Goal: Task Accomplishment & Management: Manage account settings

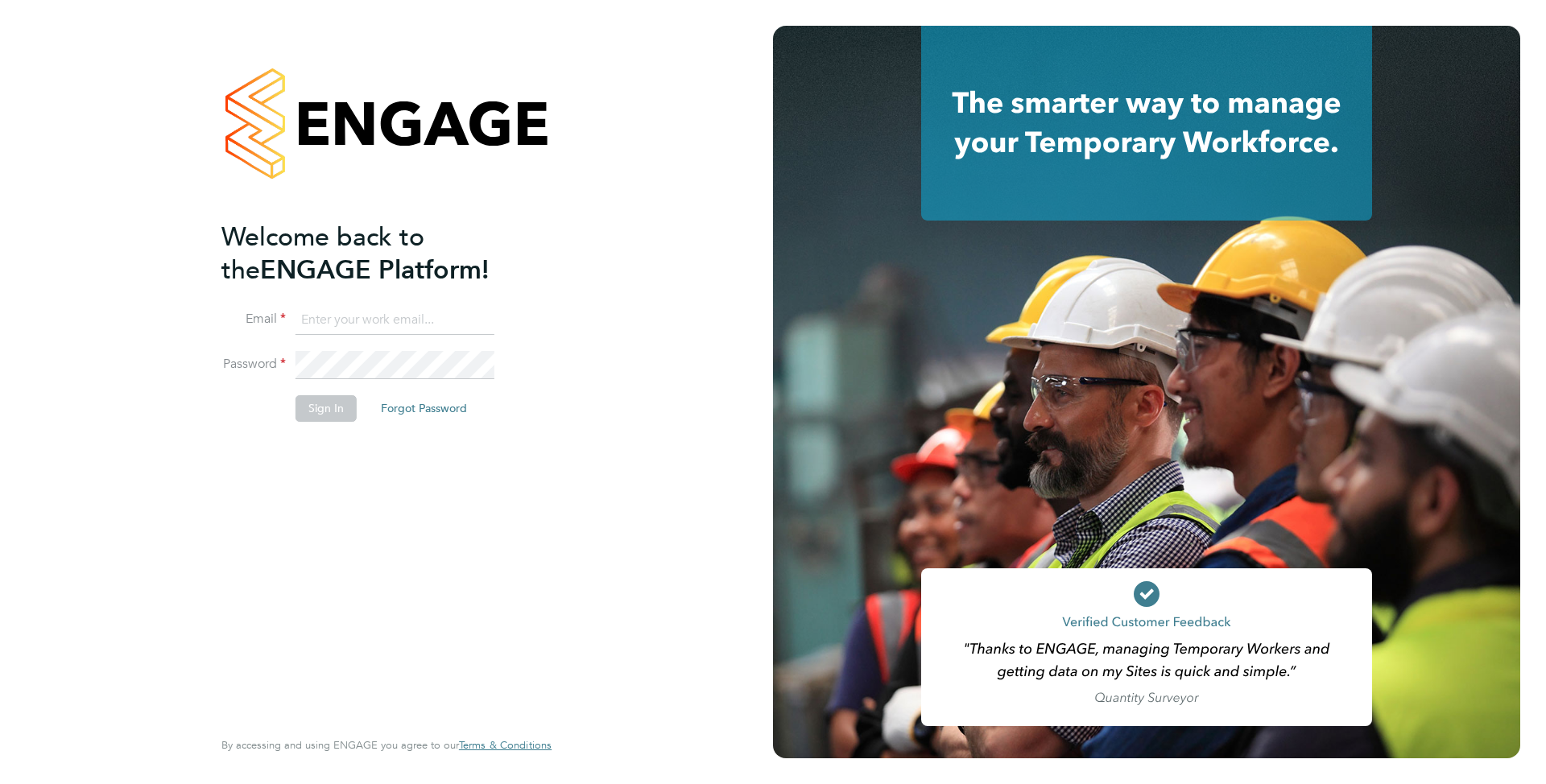
type input "[EMAIL_ADDRESS][DOMAIN_NAME]"
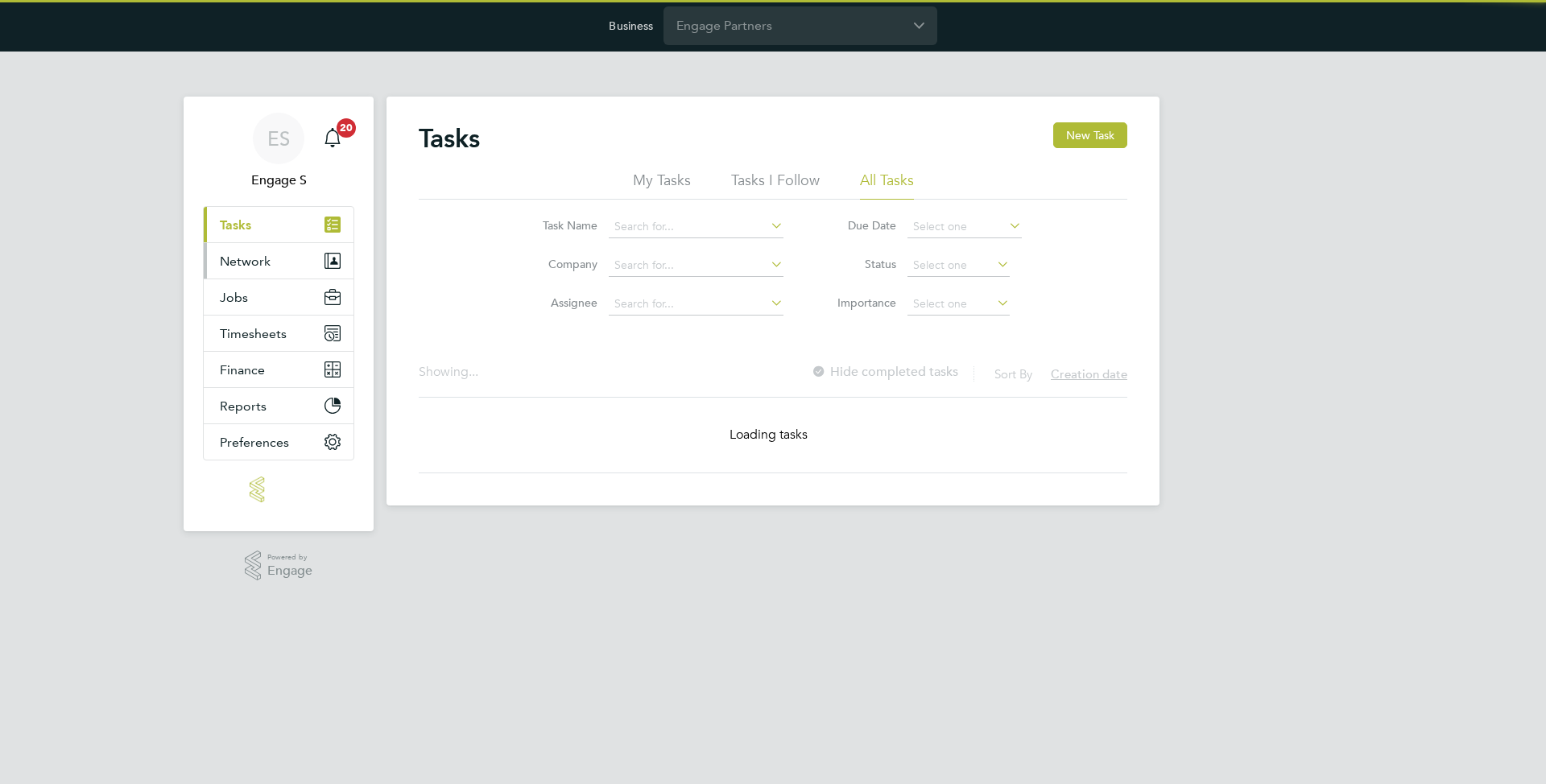
click at [301, 246] on button "Network" at bounding box center [279, 260] width 150 height 35
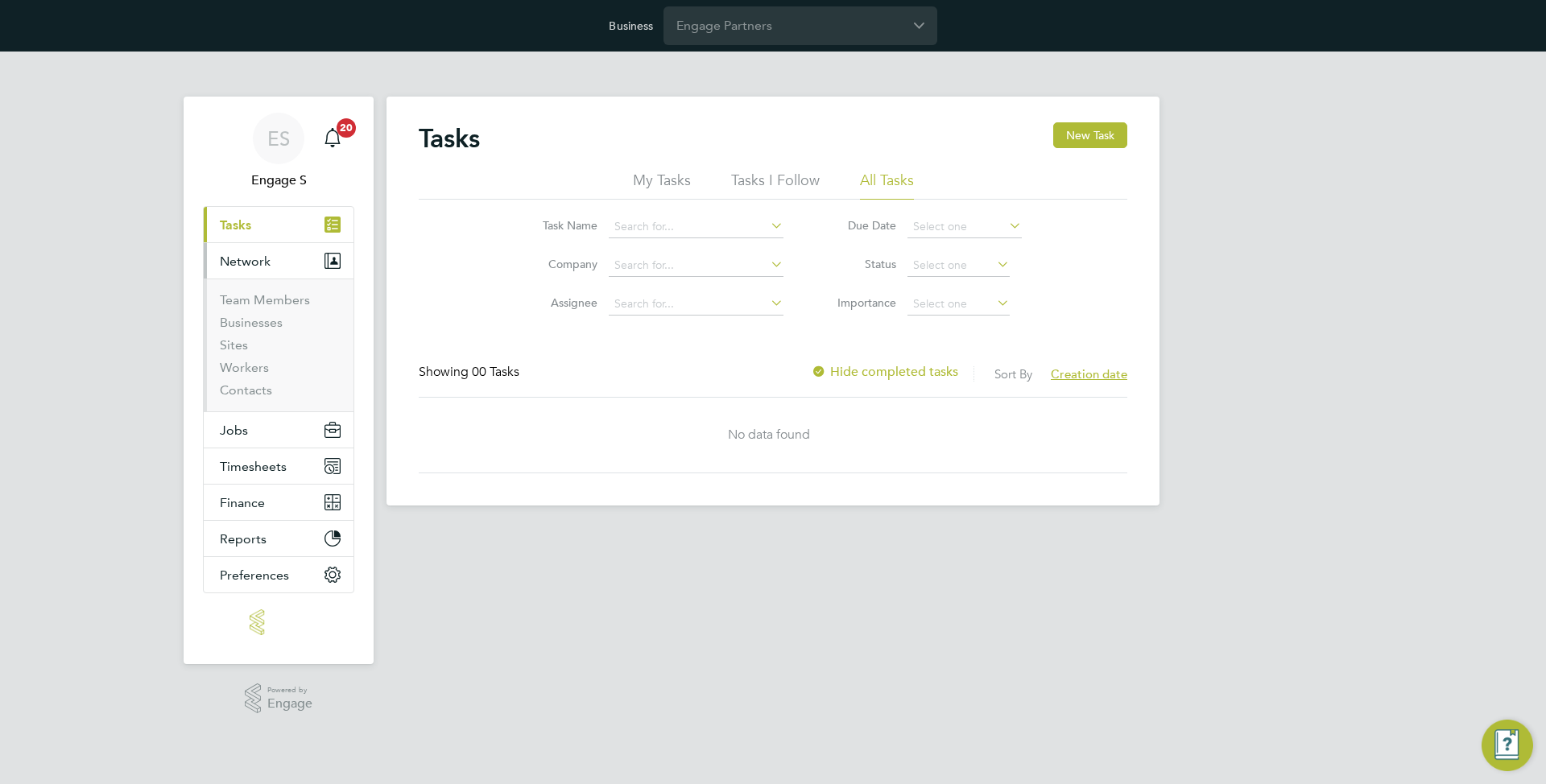
click at [248, 290] on ul "Team Members Businesses Sites Workers Contacts" at bounding box center [279, 345] width 150 height 133
click at [248, 293] on link "Team Members" at bounding box center [265, 300] width 90 height 15
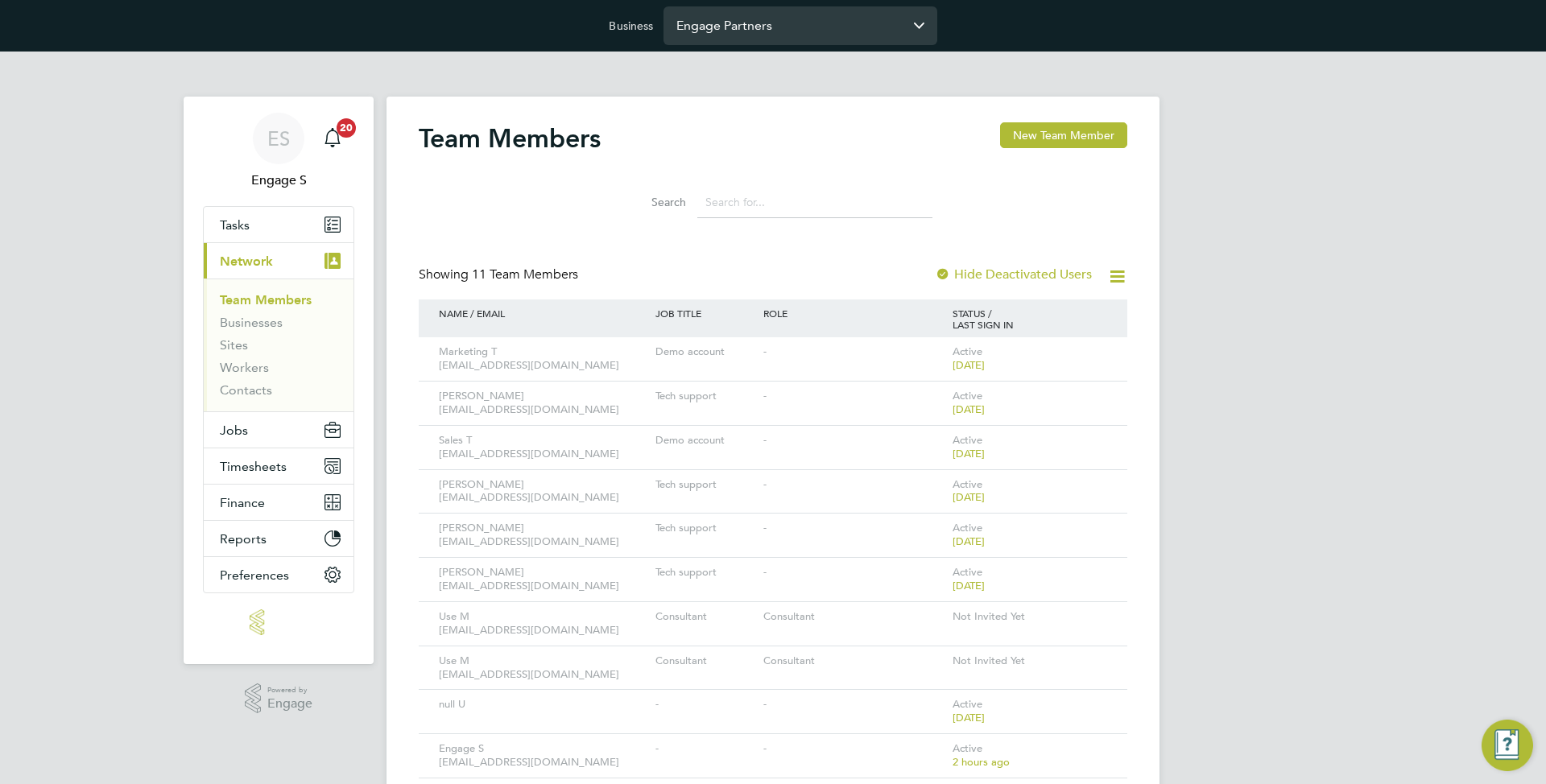
click at [763, 27] on input "Engage Partners" at bounding box center [800, 26] width 274 height 38
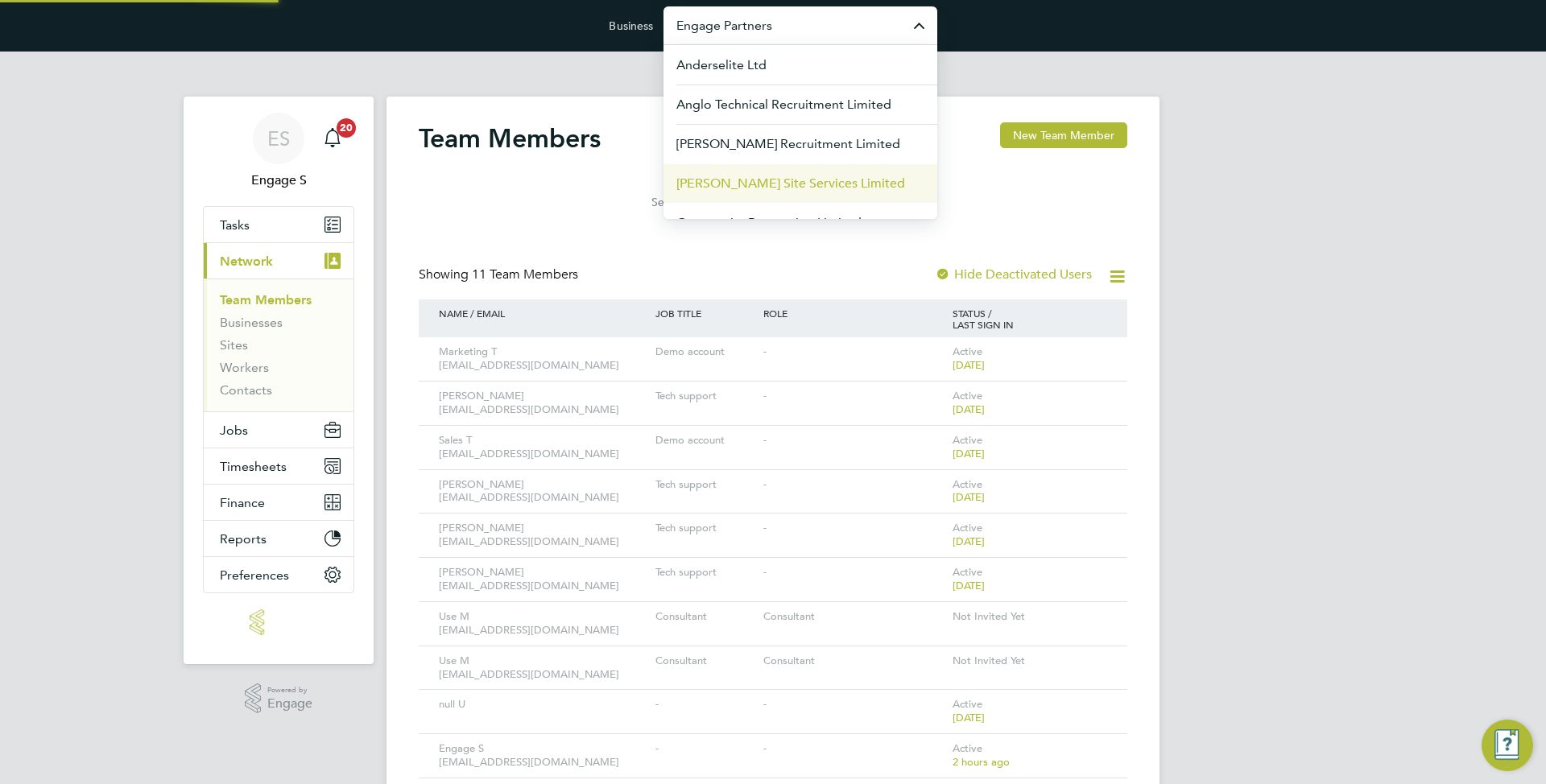
click at [748, 175] on span "[PERSON_NAME] Site Services Limited" at bounding box center [790, 183] width 229 height 19
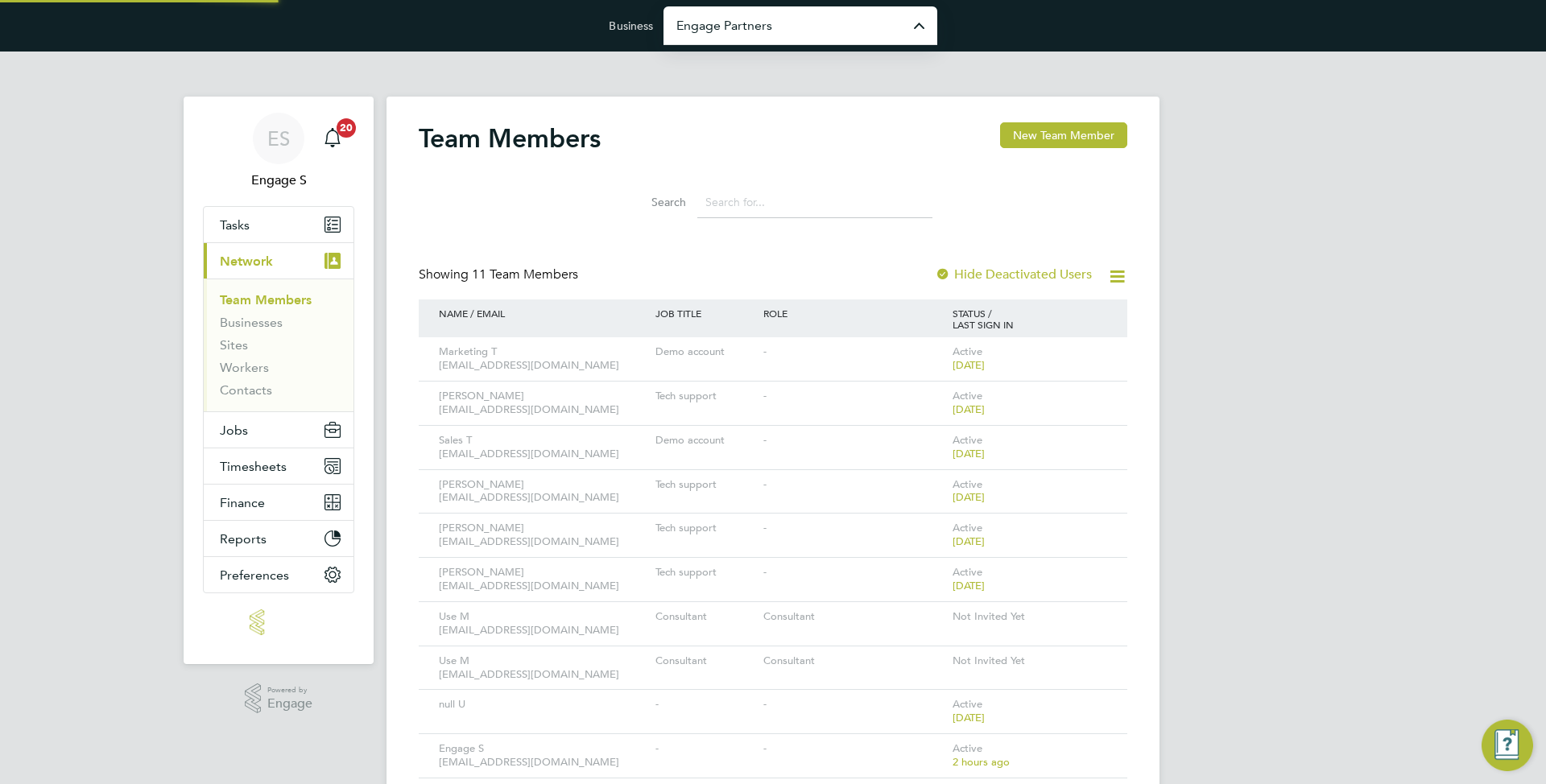
type input "[PERSON_NAME] Site Services Limited"
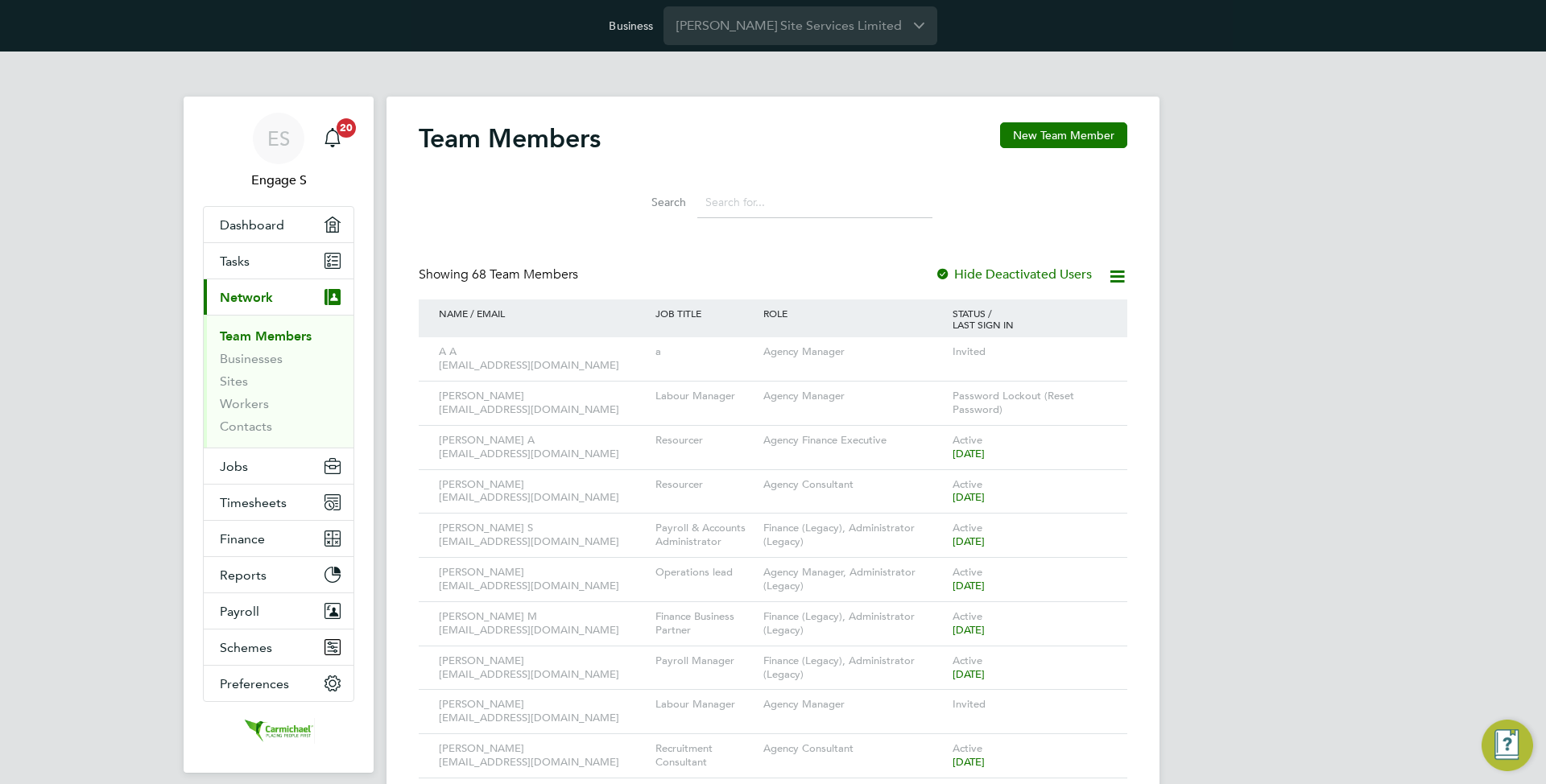
click at [1097, 349] on icon at bounding box center [1092, 353] width 16 height 19
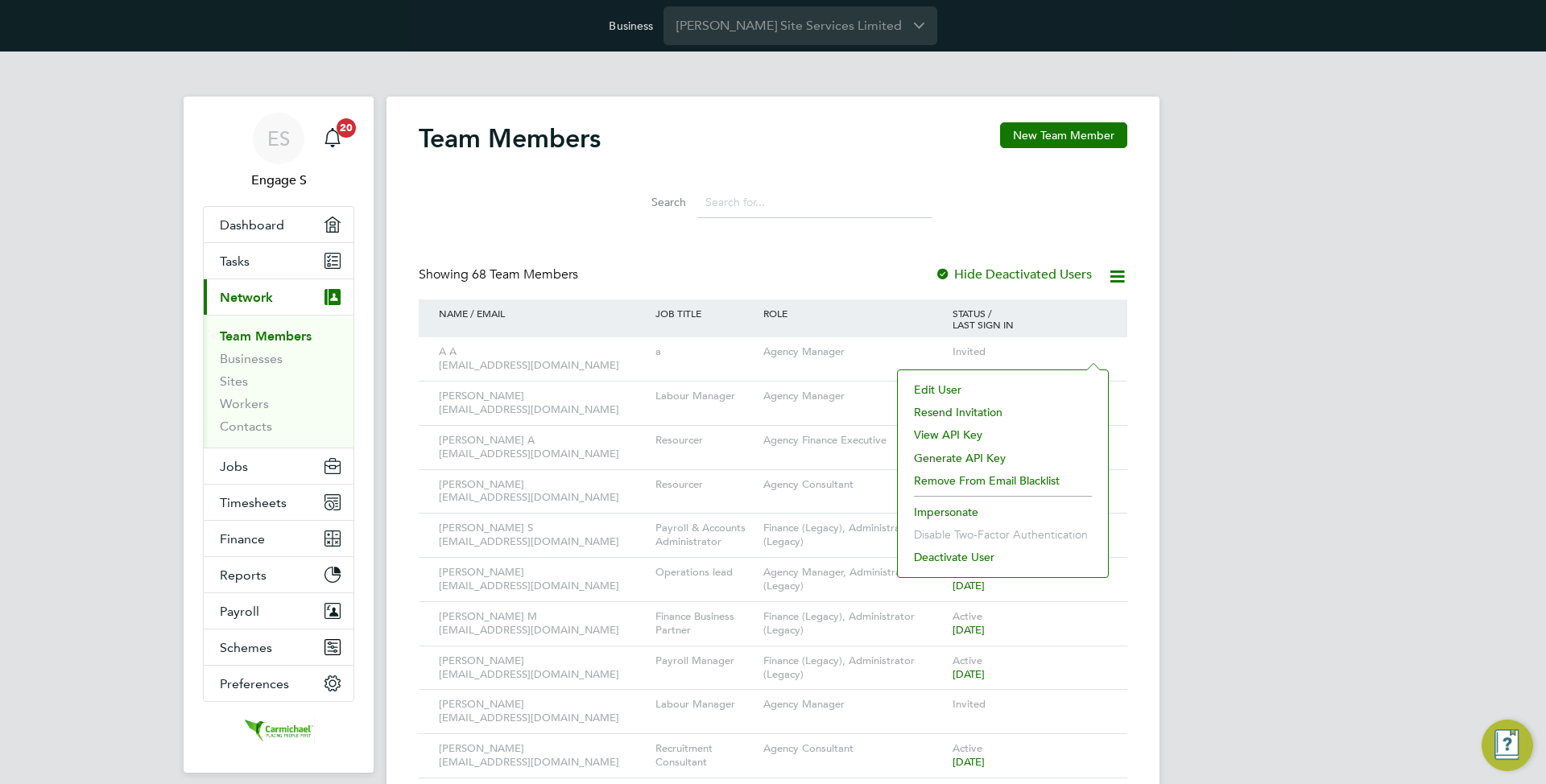
click at [1060, 219] on div "Search" at bounding box center [772, 198] width 709 height 56
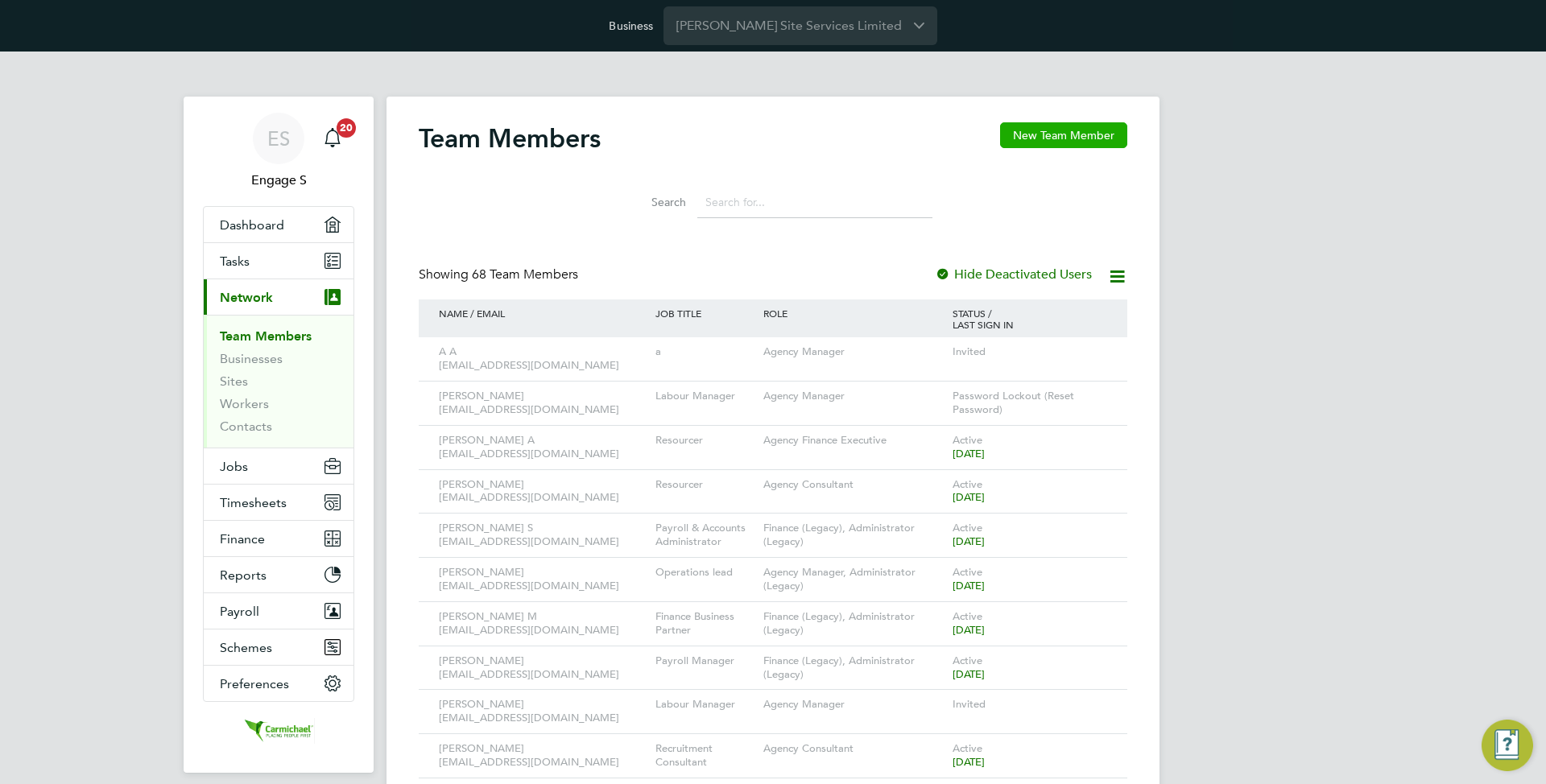
click at [1068, 138] on button "New Team Member" at bounding box center [1063, 135] width 127 height 26
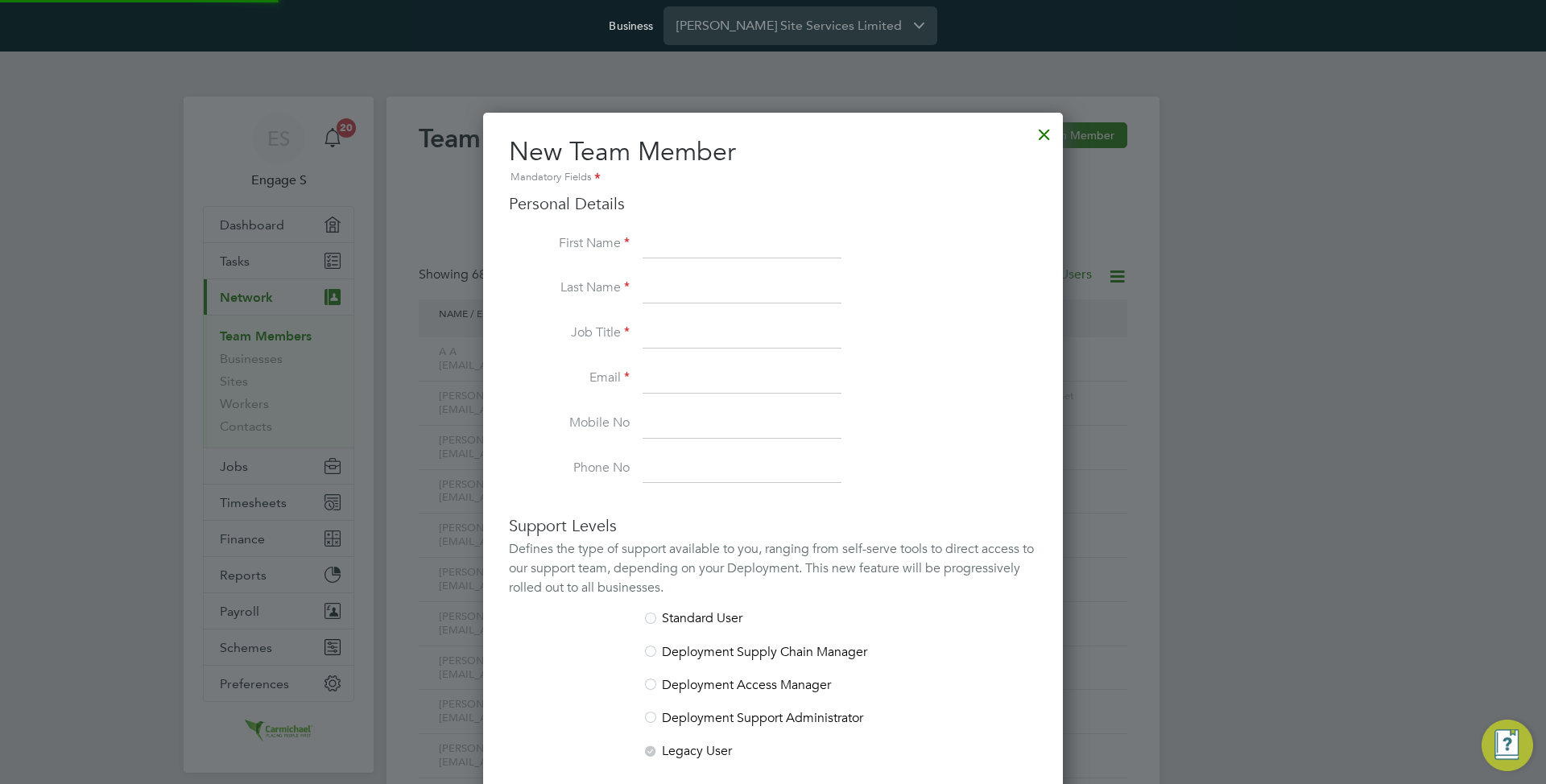
scroll to position [957, 580]
click at [1046, 126] on div at bounding box center [1044, 130] width 29 height 29
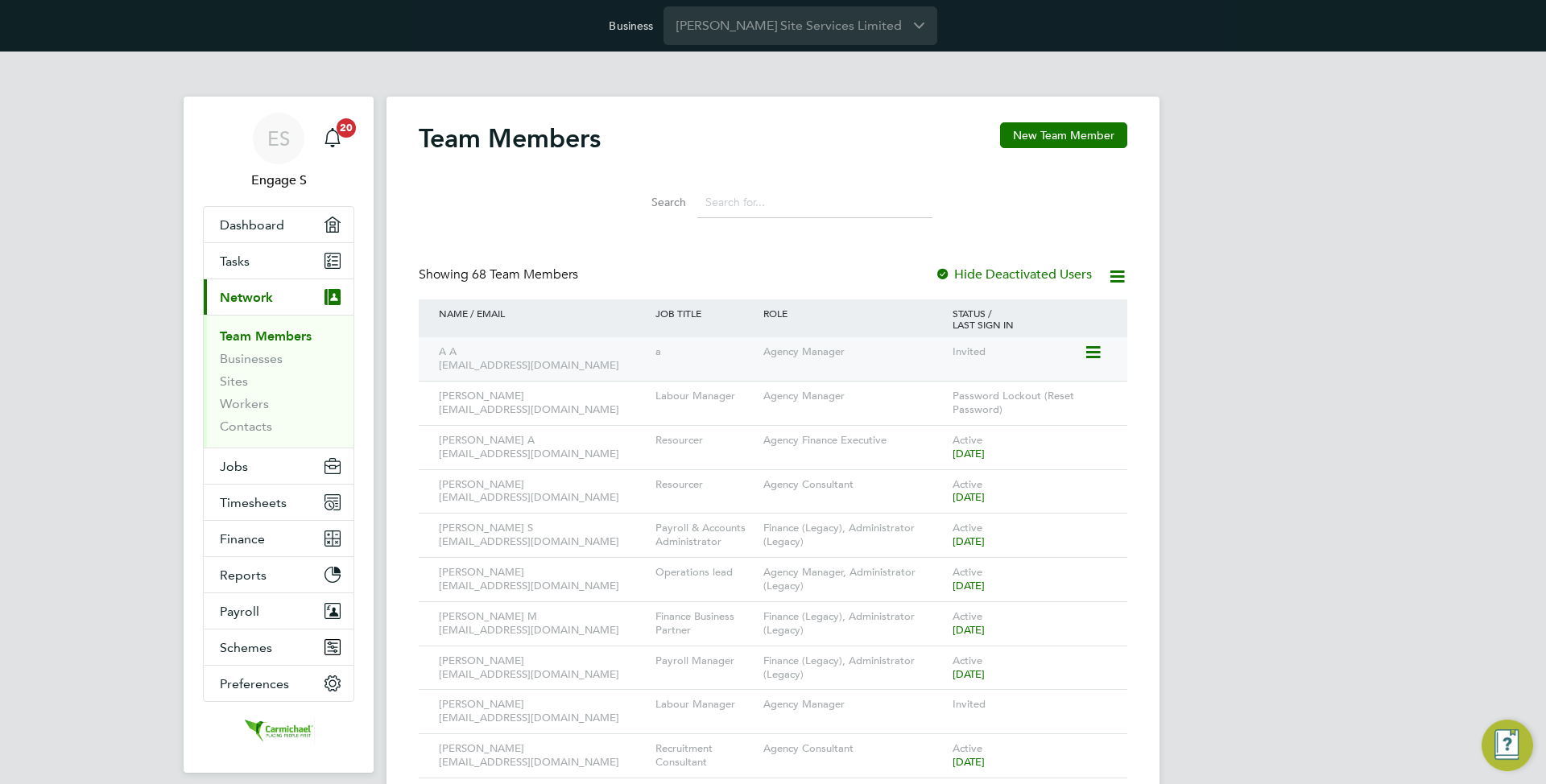
drag, startPoint x: 1095, startPoint y: 345, endPoint x: 1090, endPoint y: 356, distance: 12.1
click at [1095, 345] on icon at bounding box center [1092, 353] width 16 height 19
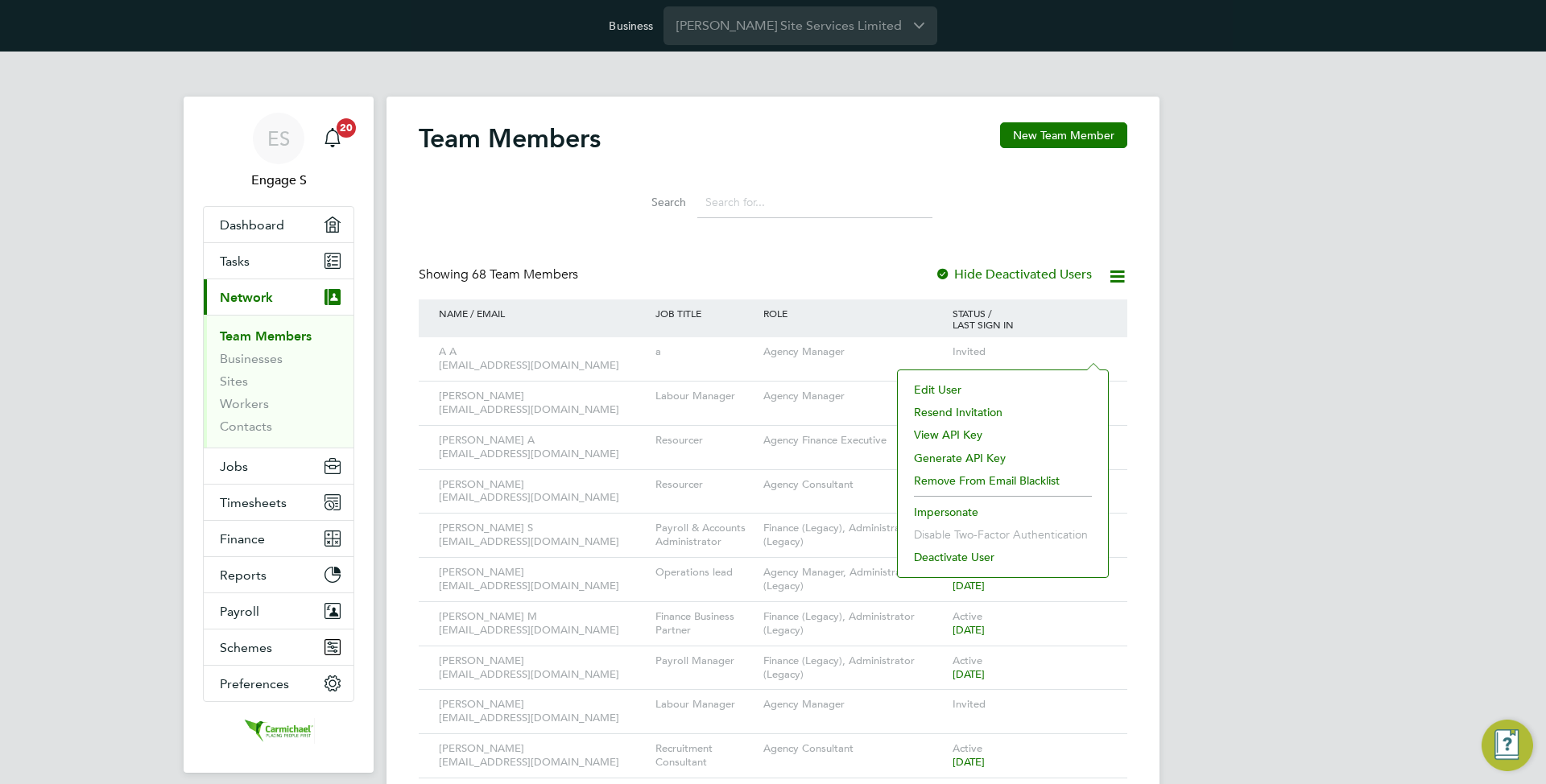
click at [1063, 380] on li "Edit User" at bounding box center [1003, 390] width 194 height 23
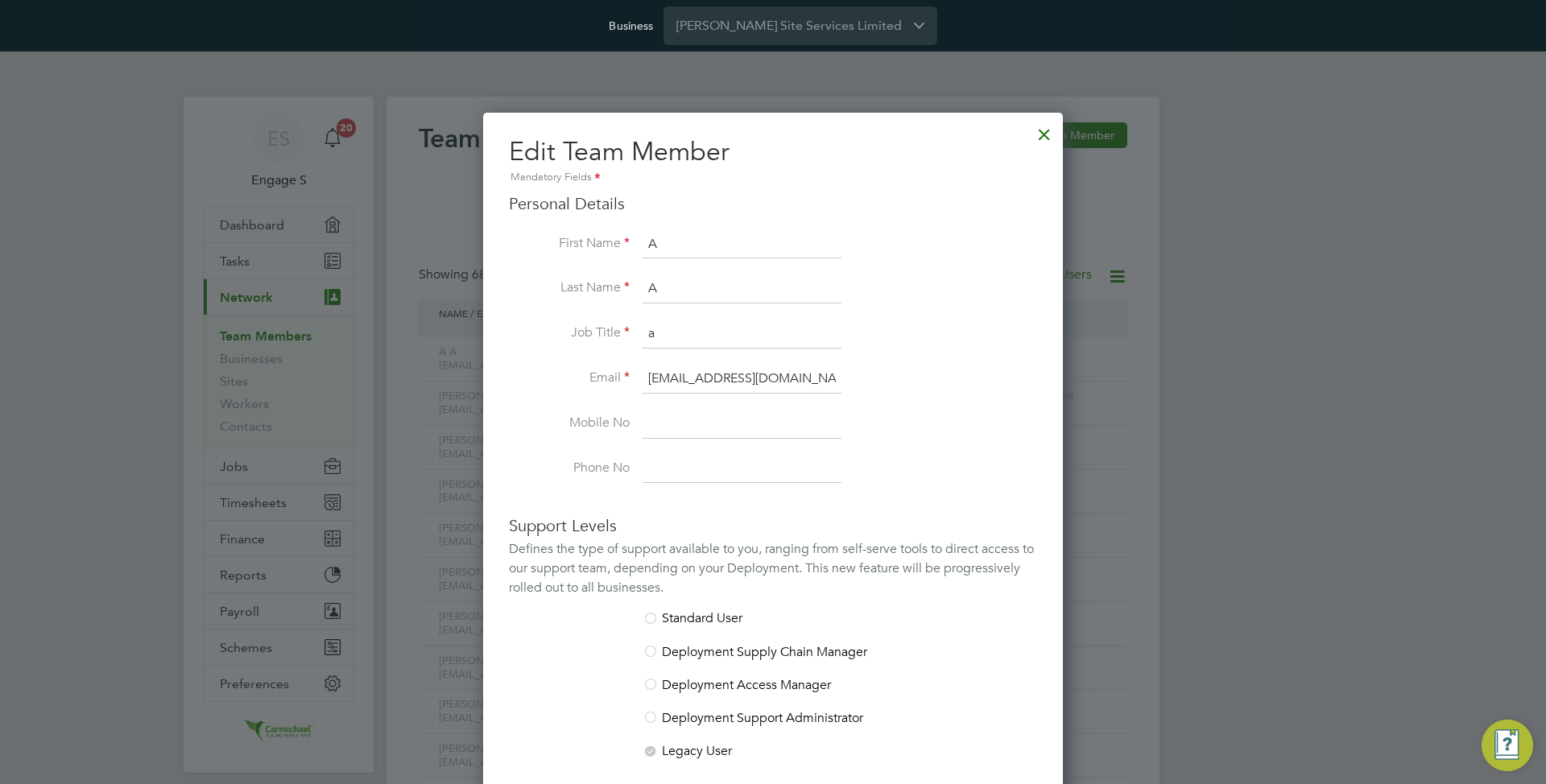
click at [1051, 135] on div at bounding box center [1044, 130] width 29 height 29
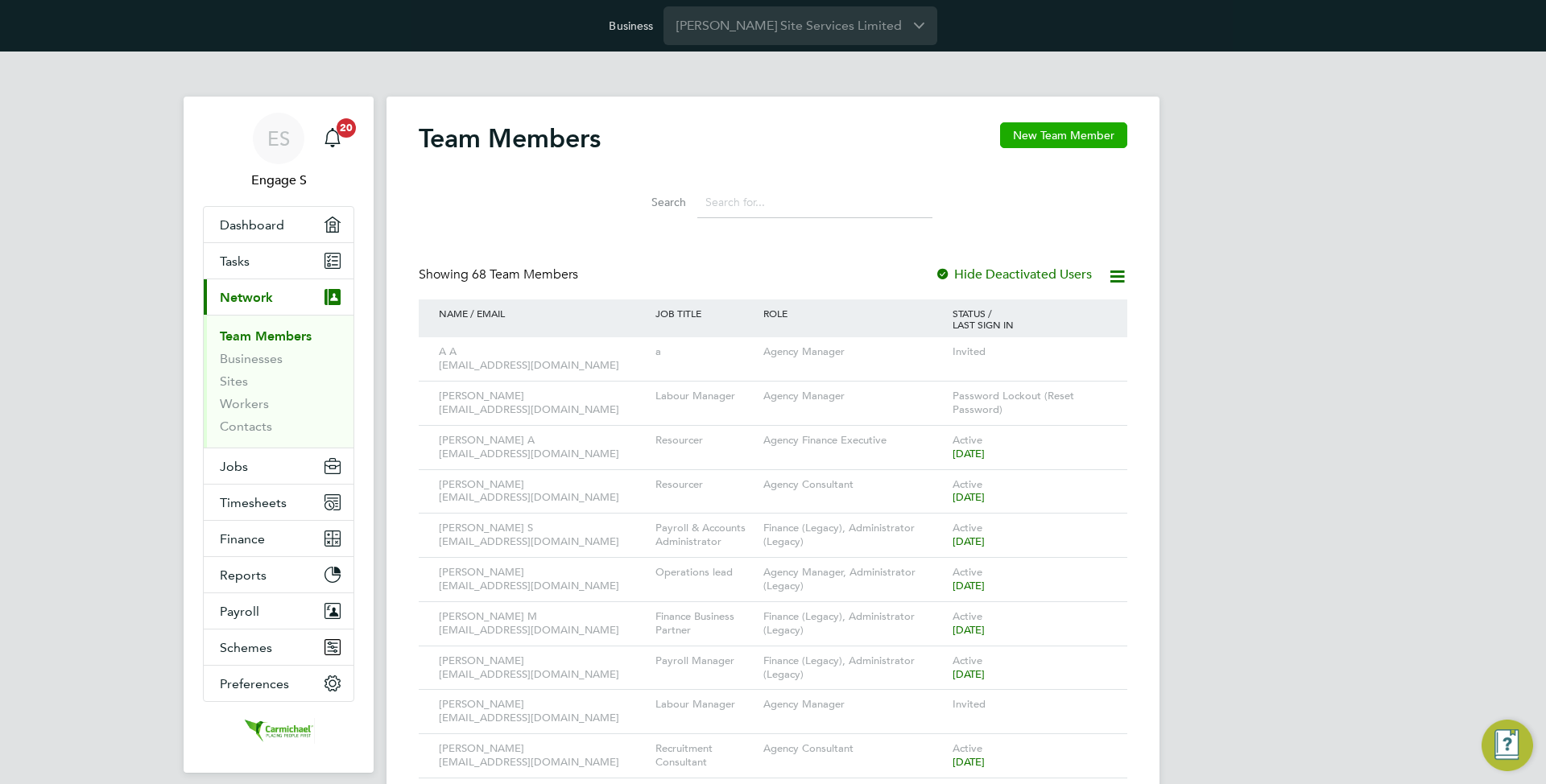
click at [1084, 137] on button "New Team Member" at bounding box center [1063, 135] width 127 height 26
